Goal: Information Seeking & Learning: Learn about a topic

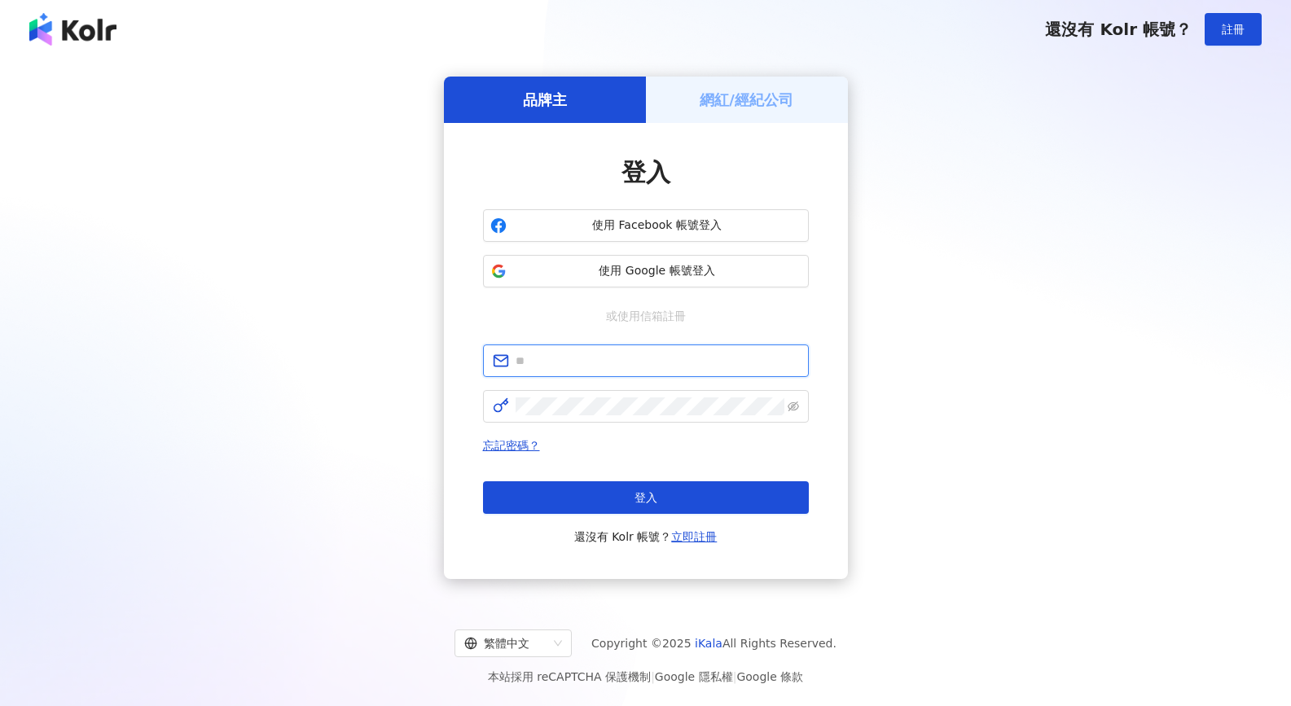
type input "**********"
click at [655, 479] on div "忘記密碼？ 登入 還沒有 Kolr 帳號？ 立即註冊" at bounding box center [646, 491] width 326 height 111
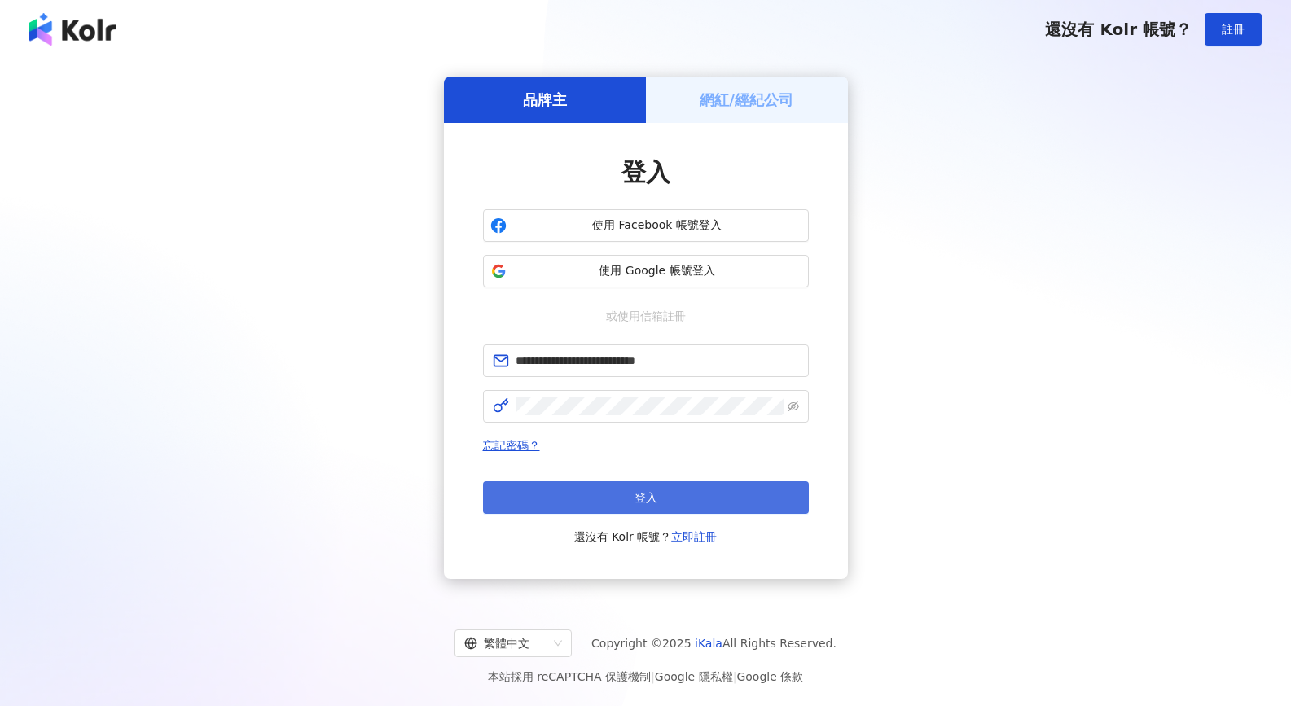
click at [651, 487] on button "登入" at bounding box center [646, 497] width 326 height 33
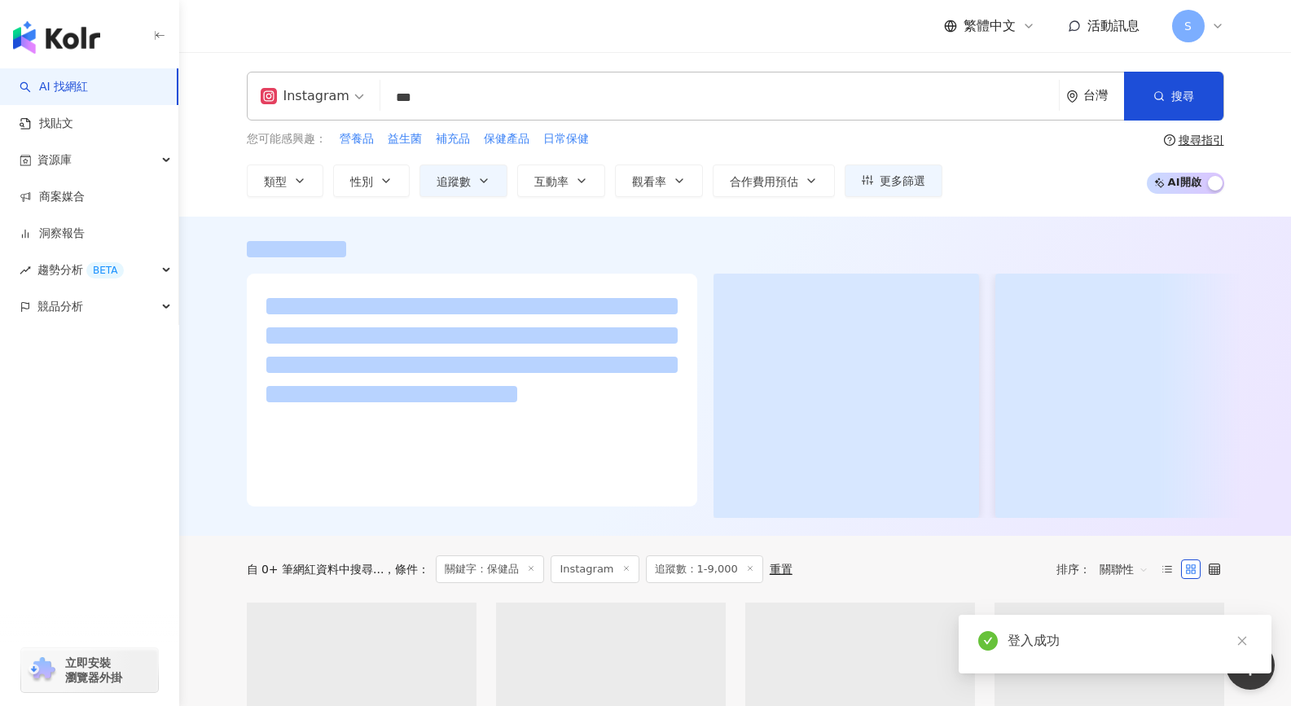
drag, startPoint x: 569, startPoint y: 95, endPoint x: 332, endPoint y: 95, distance: 237.1
click at [332, 95] on div "Instagram 保健品 *** 台灣 搜尋" at bounding box center [736, 96] width 978 height 49
type input "**********"
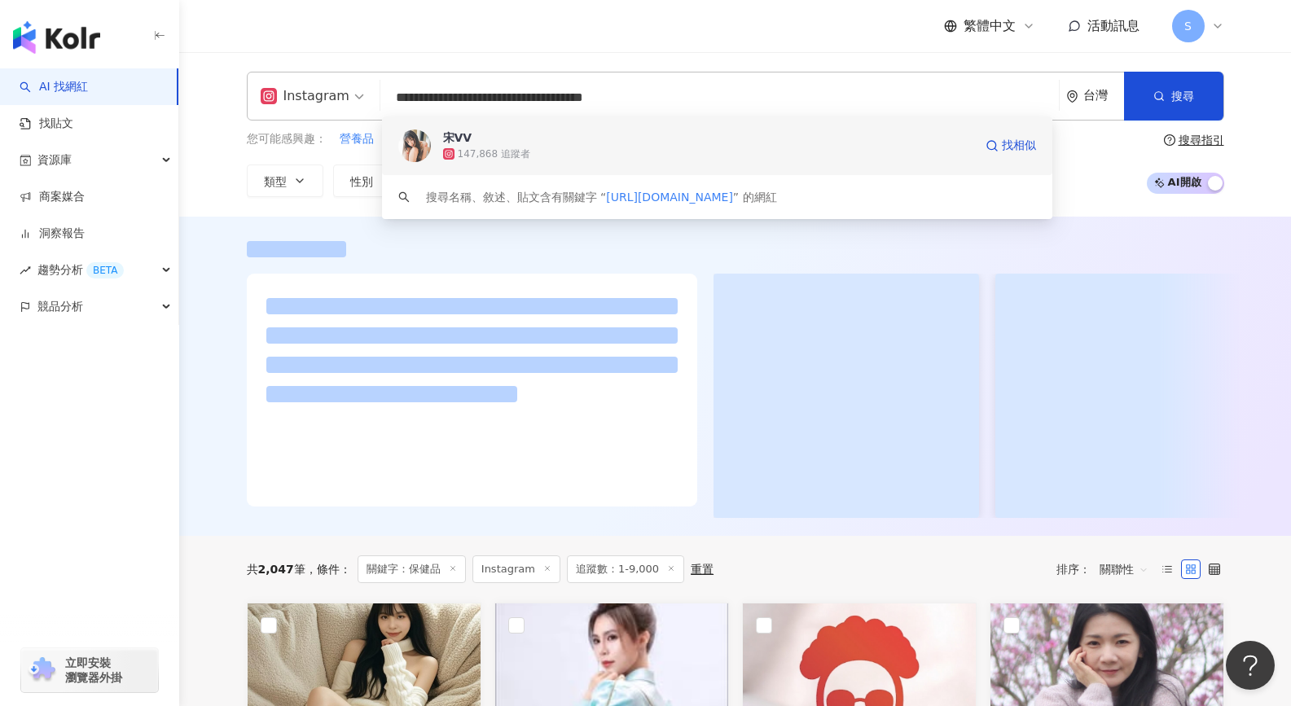
click at [628, 147] on div "147,868 追蹤者" at bounding box center [708, 154] width 530 height 16
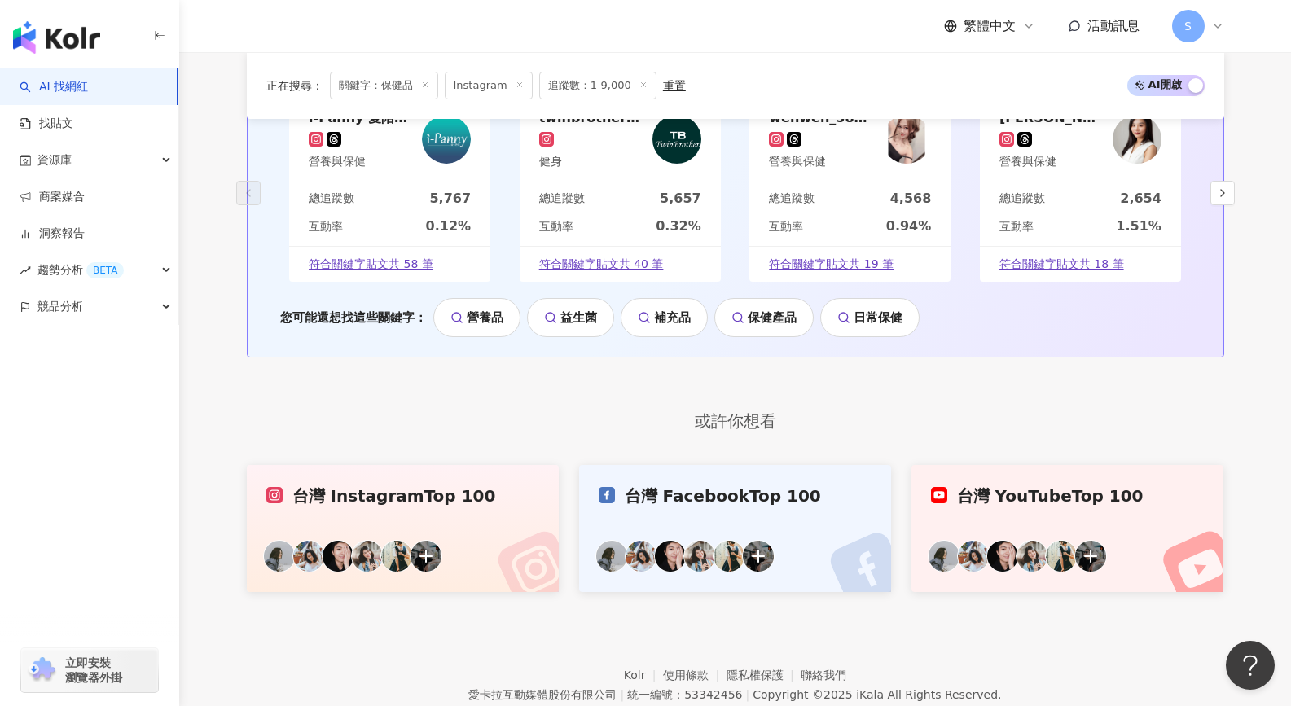
scroll to position [1760, 0]
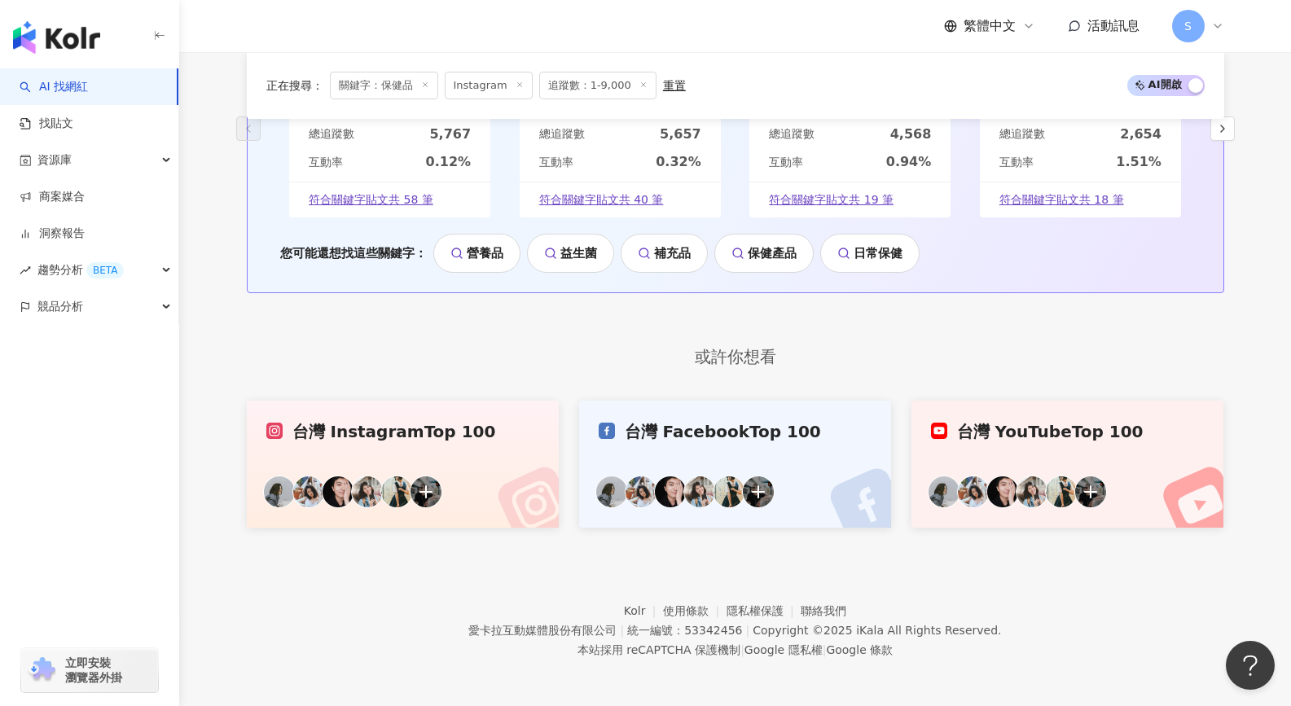
click at [664, 436] on div "台灣 Facebook Top 100" at bounding box center [736, 431] width 274 height 23
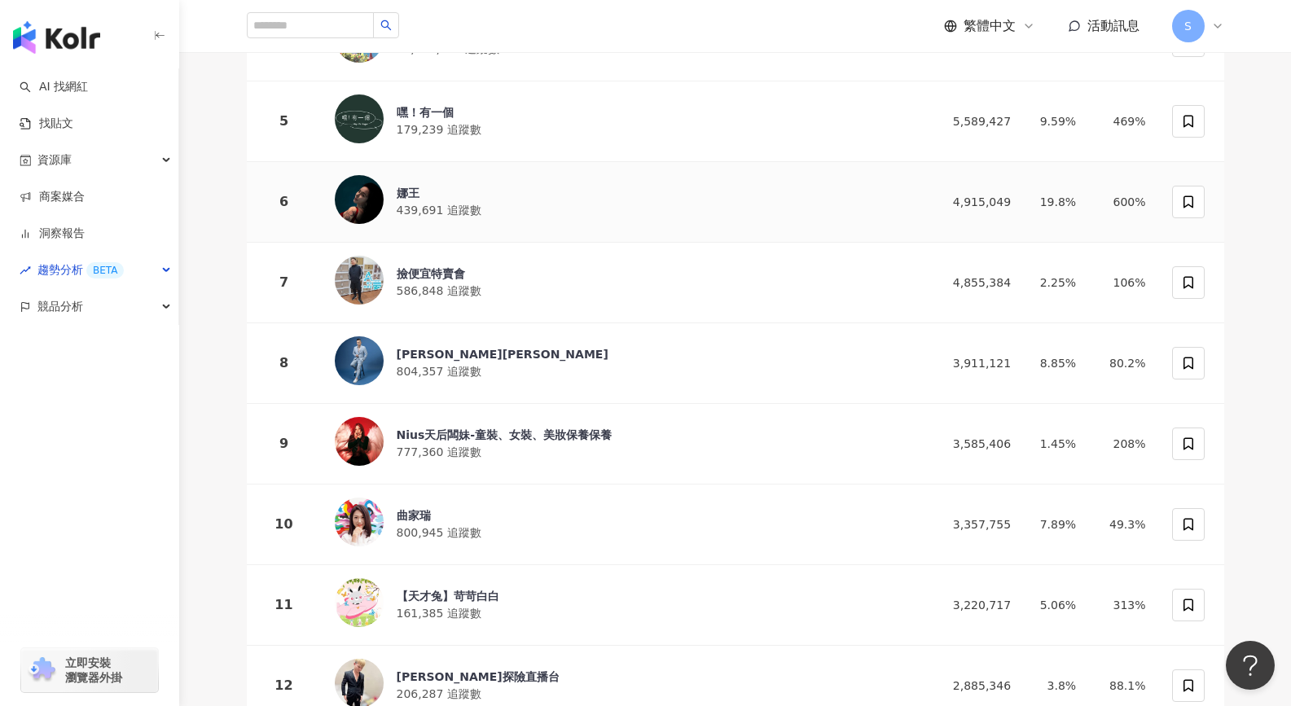
scroll to position [570, 0]
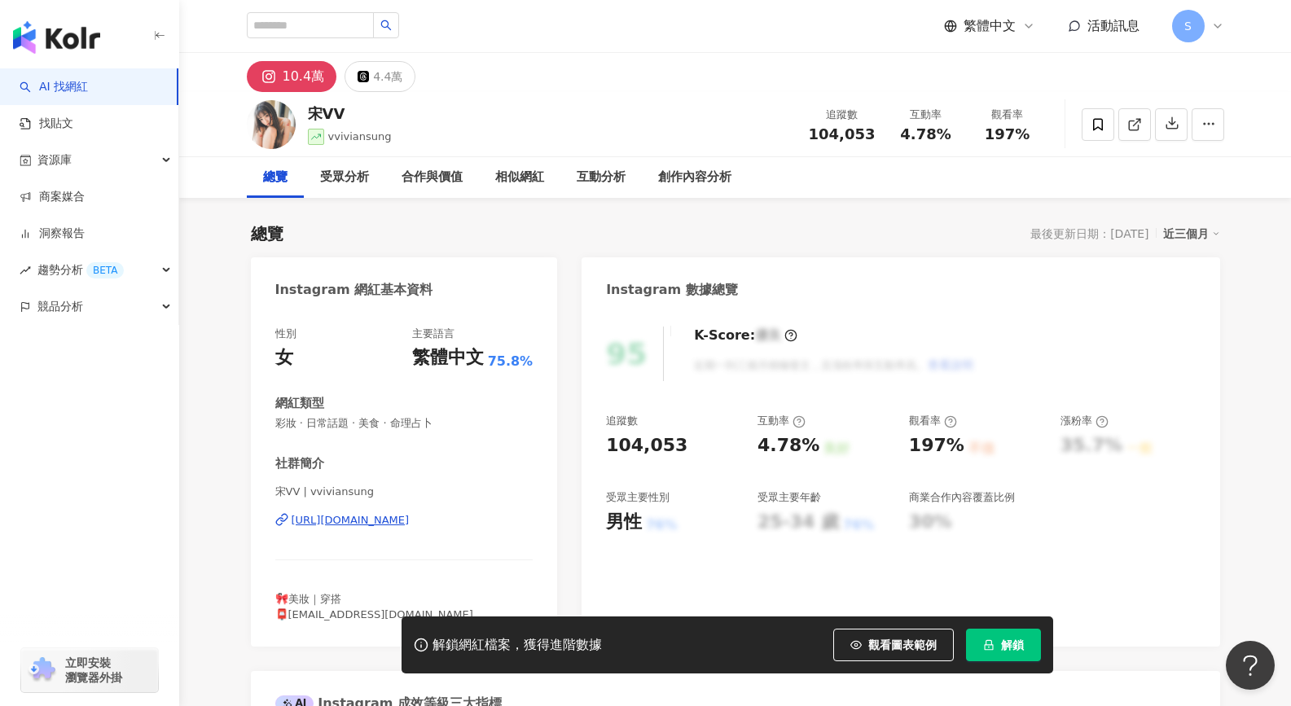
click at [333, 106] on div "宋VV" at bounding box center [350, 113] width 84 height 20
drag, startPoint x: 337, startPoint y: 108, endPoint x: 311, endPoint y: 110, distance: 26.2
click at [311, 110] on div "宋VV" at bounding box center [350, 113] width 84 height 20
copy div "宋VV"
click at [779, 455] on div "4.78%" at bounding box center [789, 445] width 62 height 25
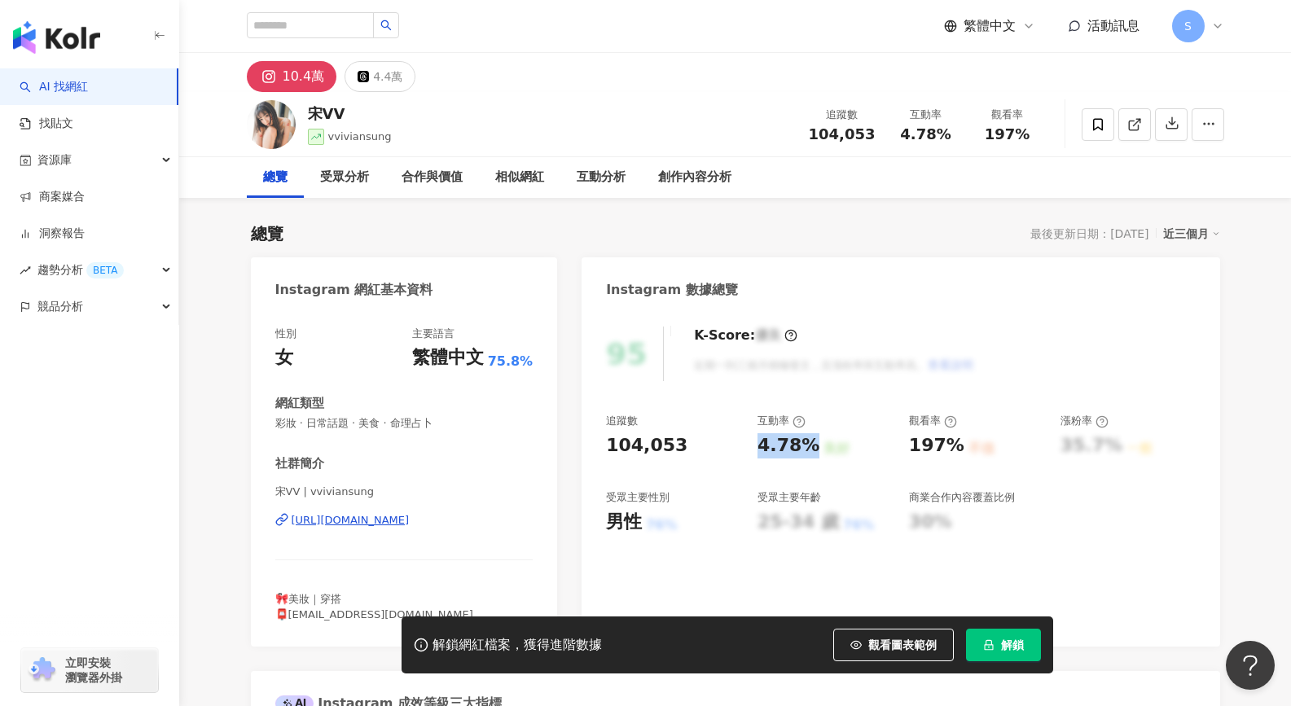
drag, startPoint x: 758, startPoint y: 446, endPoint x: 806, endPoint y: 457, distance: 49.2
click at [806, 457] on div "4.78%" at bounding box center [789, 445] width 62 height 25
copy div "4.78%"
drag, startPoint x: 911, startPoint y: 439, endPoint x: 952, endPoint y: 438, distance: 41.6
click at [955, 442] on div "追蹤數 104,053 互動率 4.78% 良好 觀看率 197% 不佳 漲粉率 35.7% 一般 受眾主要性別 男性 76% 受眾主要年齡 25-34 歲 …" at bounding box center [900, 474] width 589 height 121
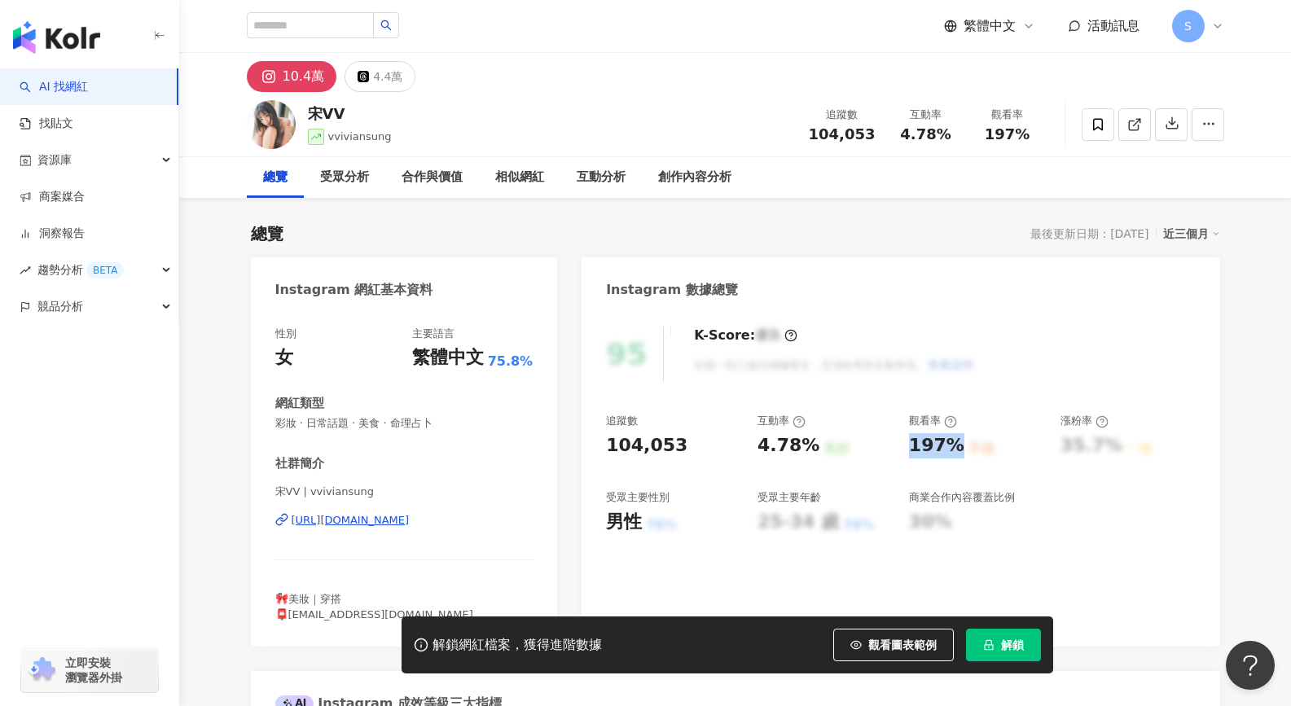
copy div "197%"
